Goal: Information Seeking & Learning: Learn about a topic

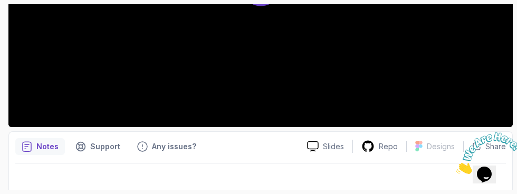
scroll to position [328, 0]
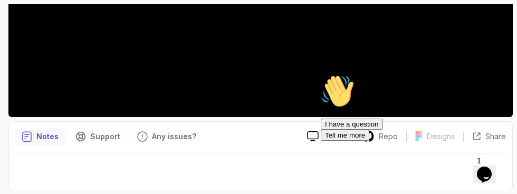
click at [383, 130] on button "I have a question" at bounding box center [352, 124] width 62 height 11
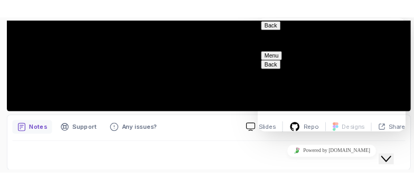
scroll to position [7, 0]
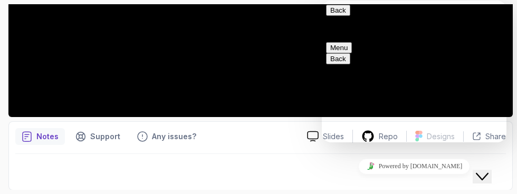
click at [491, 170] on button "Close Chat This icon closes the chat window." at bounding box center [482, 177] width 19 height 14
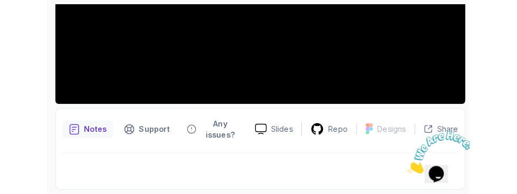
scroll to position [277, 0]
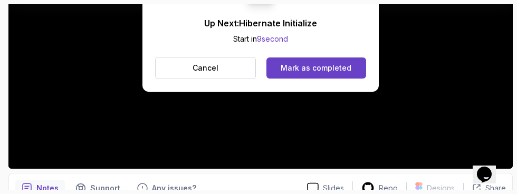
click at [338, 66] on div "Mark as completed" at bounding box center [316, 68] width 71 height 11
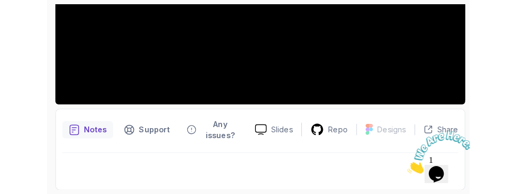
scroll to position [289, 0]
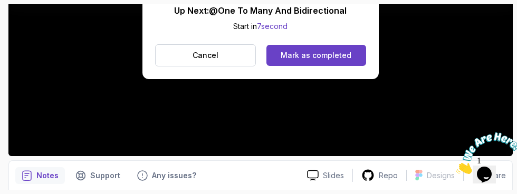
click at [344, 61] on button "Mark as completed" at bounding box center [317, 55] width 100 height 21
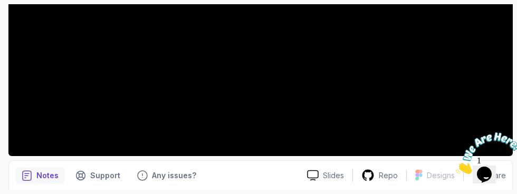
scroll to position [277, 0]
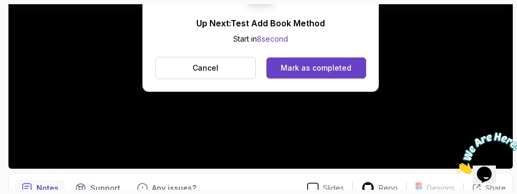
click at [340, 71] on div "Mark as completed" at bounding box center [316, 68] width 71 height 11
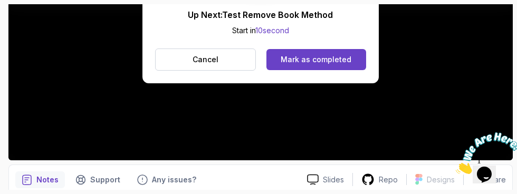
scroll to position [289, 0]
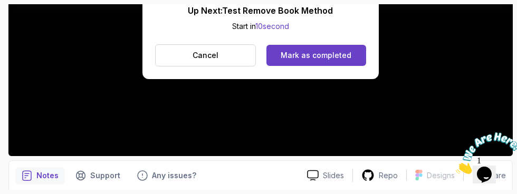
click at [327, 60] on div "Mark as completed" at bounding box center [316, 55] width 71 height 11
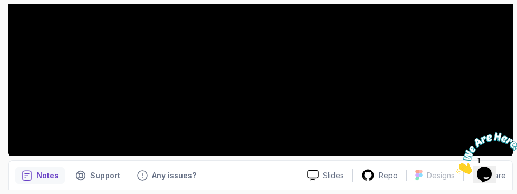
scroll to position [277, 0]
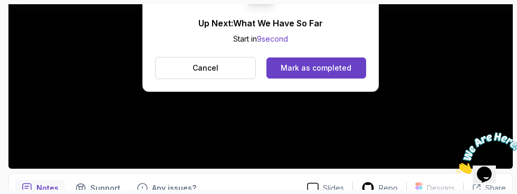
click at [323, 72] on div "Mark as completed" at bounding box center [316, 68] width 71 height 11
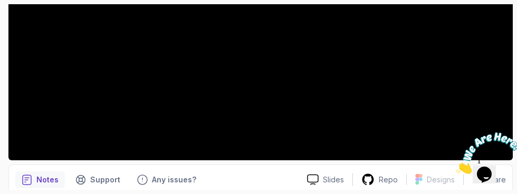
scroll to position [289, 0]
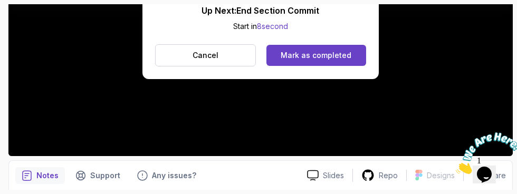
click at [344, 60] on div "Mark as completed" at bounding box center [316, 55] width 71 height 11
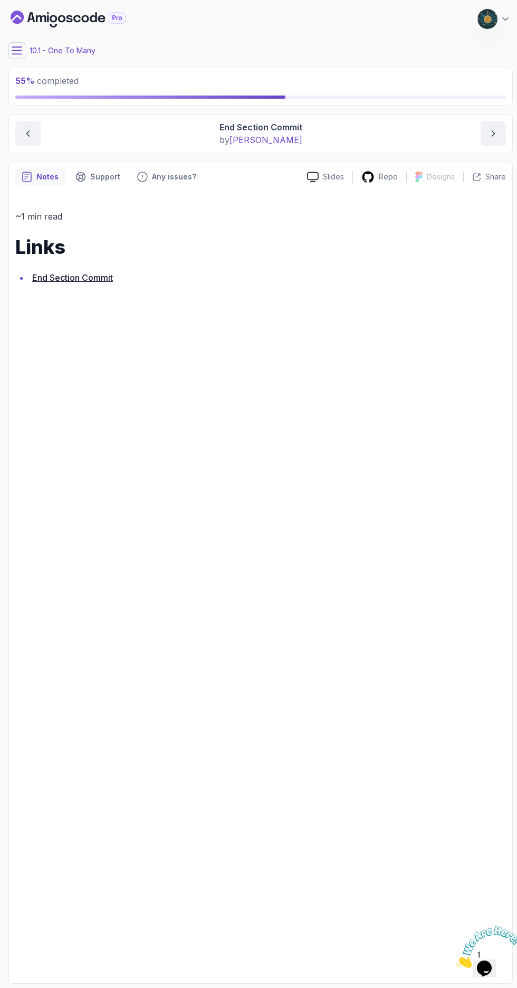
click at [17, 50] on icon at bounding box center [16, 50] width 9 height 7
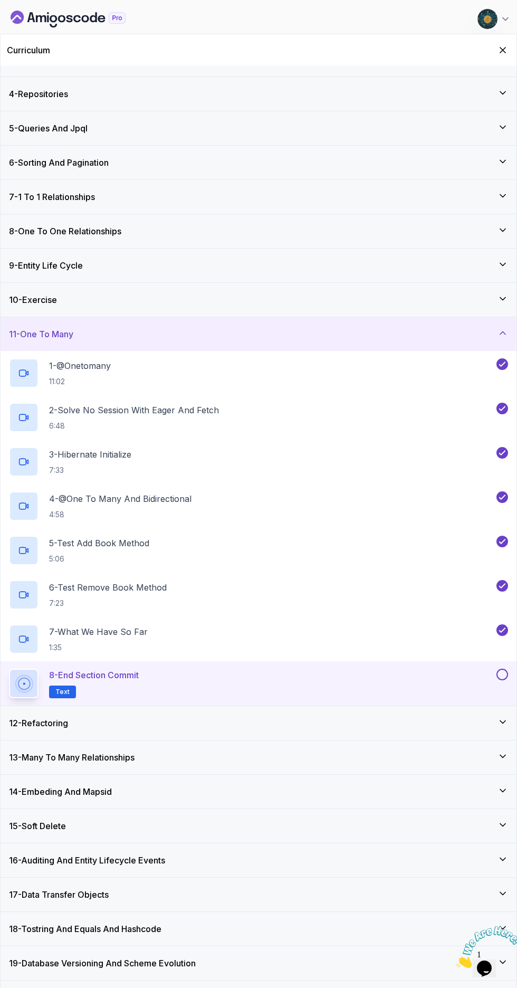
scroll to position [119, 0]
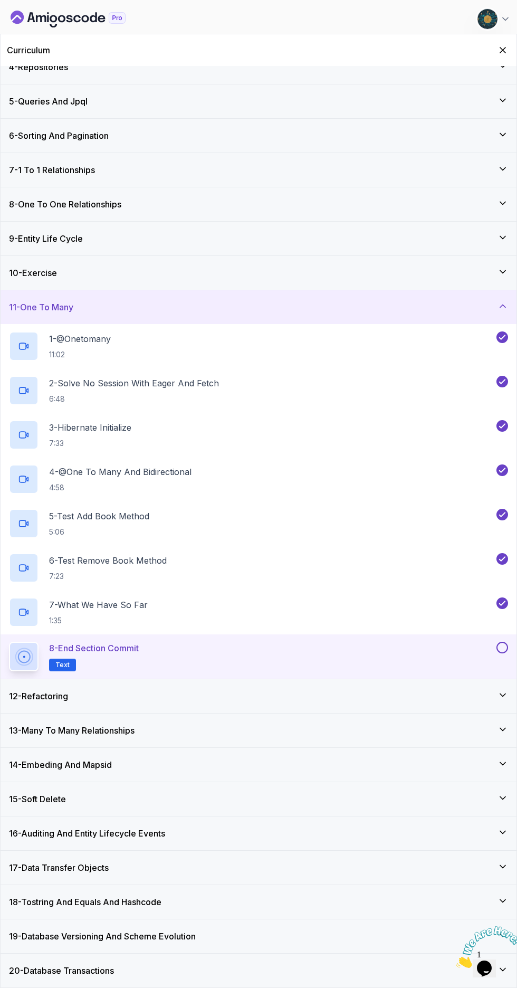
click at [45, 194] on h3 "12 - Refactoring" at bounding box center [38, 696] width 59 height 13
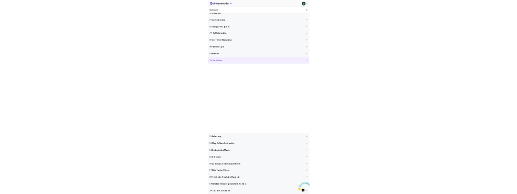
scroll to position [0, 0]
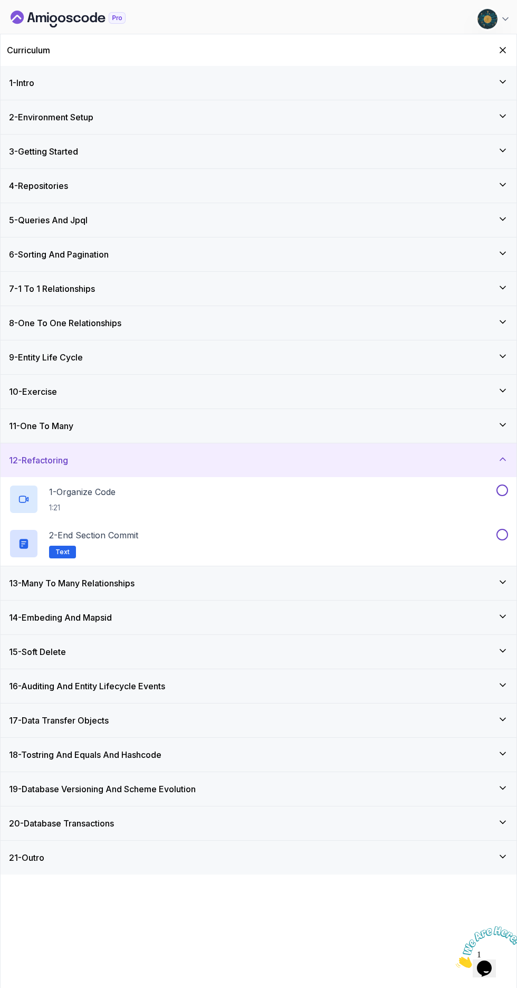
click at [405, 194] on div "1 - Organize Code 1:21" at bounding box center [252, 499] width 486 height 30
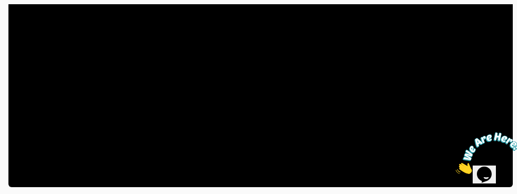
scroll to position [259, 0]
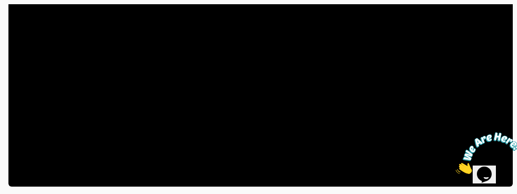
click at [456, 167] on icon "Close" at bounding box center [456, 171] width 0 height 9
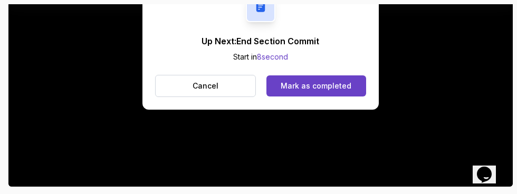
click at [331, 75] on button "Mark as completed" at bounding box center [317, 85] width 100 height 21
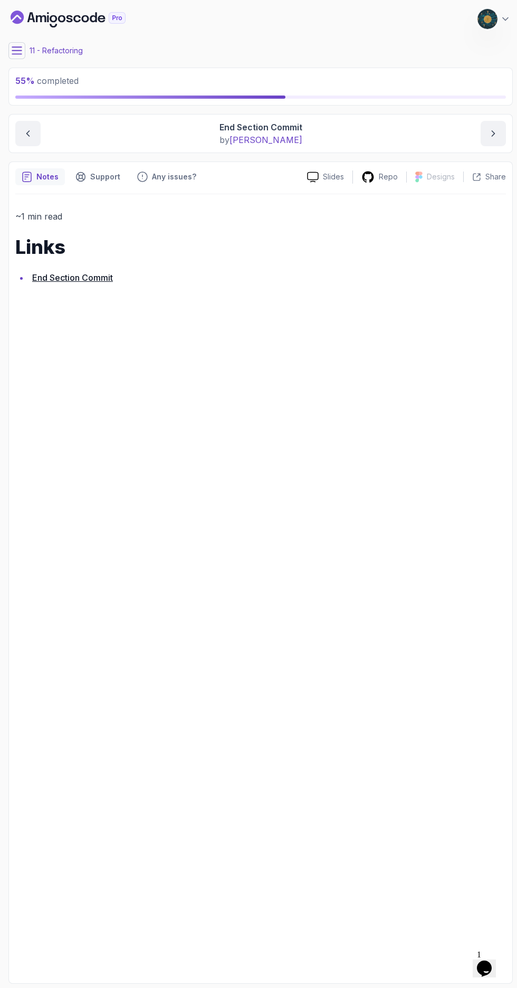
click at [17, 50] on icon at bounding box center [16, 50] width 9 height 7
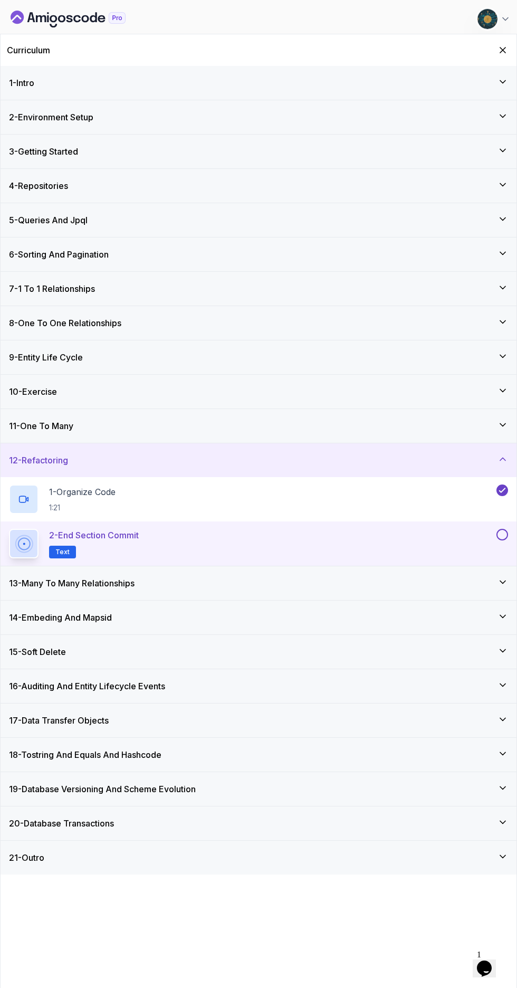
click at [503, 194] on button at bounding box center [503, 535] width 12 height 12
click at [273, 194] on div "13 - Many To Many Relationships" at bounding box center [258, 583] width 499 height 13
